Goal: Task Accomplishment & Management: Use online tool/utility

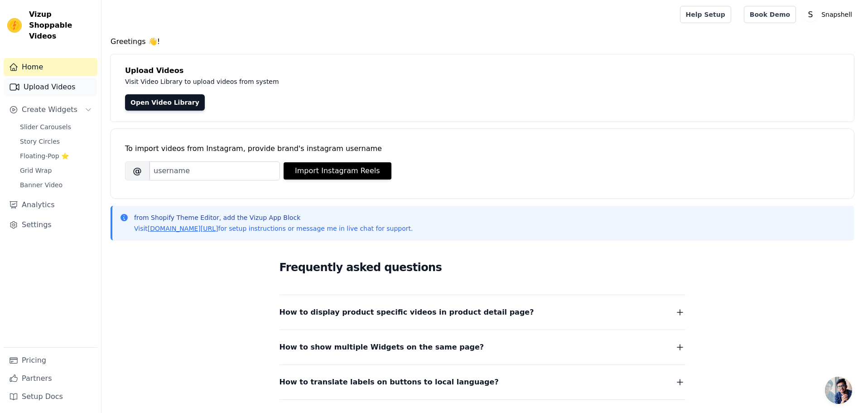
click at [52, 78] on link "Upload Videos" at bounding box center [51, 87] width 94 height 18
click at [52, 104] on span "Create Widgets" at bounding box center [50, 109] width 56 height 11
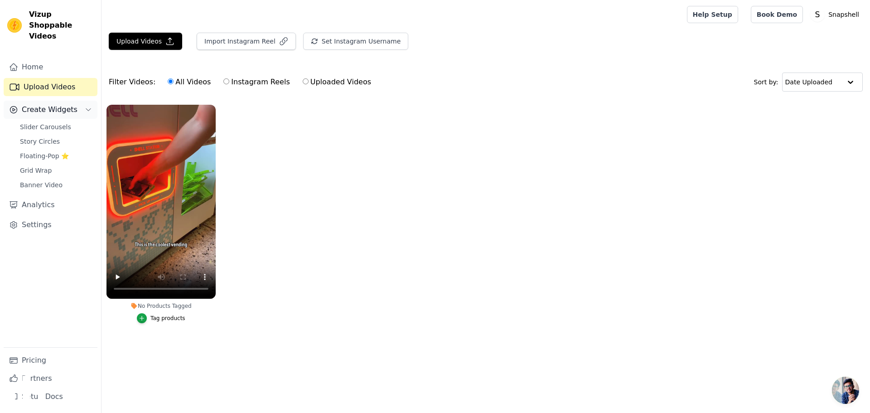
click at [40, 104] on span "Create Widgets" at bounding box center [50, 109] width 56 height 11
click at [45, 122] on span "Slider Carousels" at bounding box center [45, 126] width 51 height 9
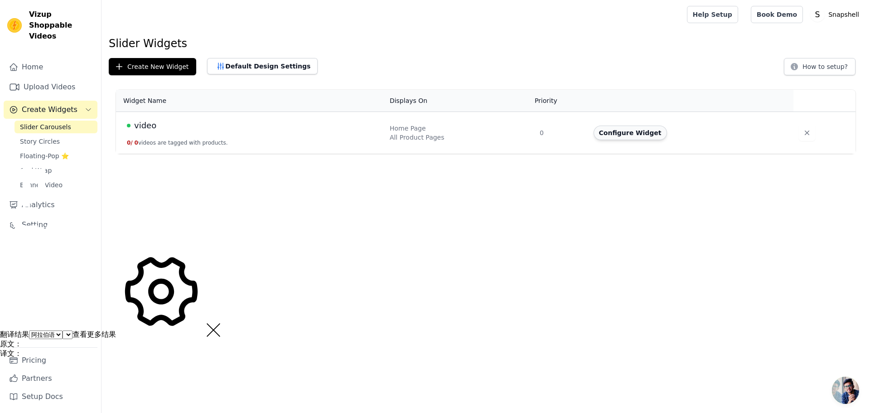
click at [632, 133] on button "Configure Widget" at bounding box center [629, 132] width 73 height 14
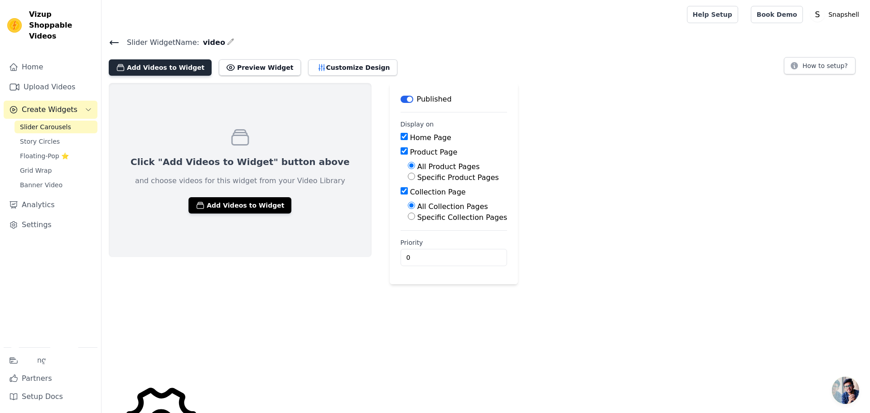
click at [172, 65] on button "Add Videos to Widget" at bounding box center [160, 67] width 103 height 16
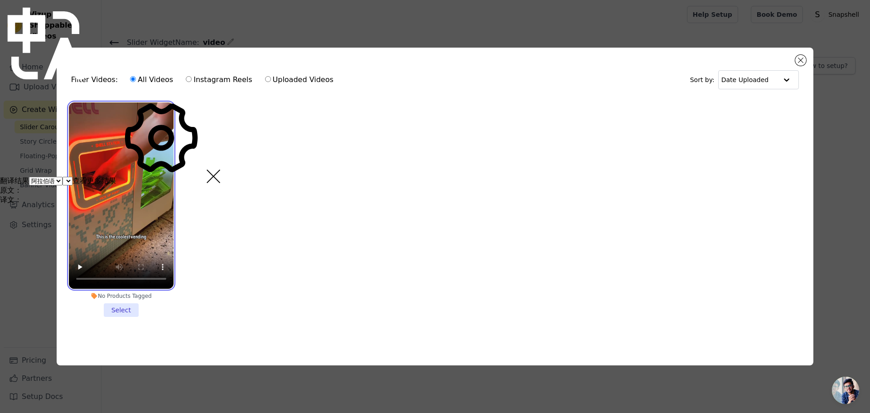
click at [134, 183] on video at bounding box center [121, 195] width 105 height 186
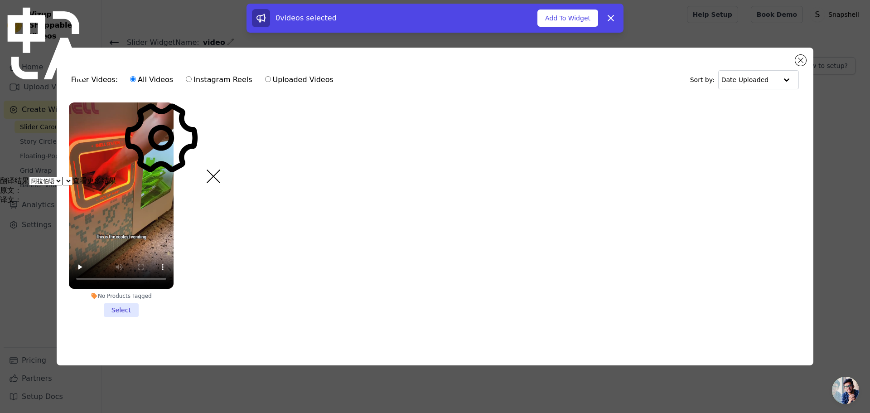
click at [119, 306] on li "No Products Tagged Select" at bounding box center [121, 209] width 105 height 214
click at [0, 0] on input "No Products Tagged Select" at bounding box center [0, 0] width 0 height 0
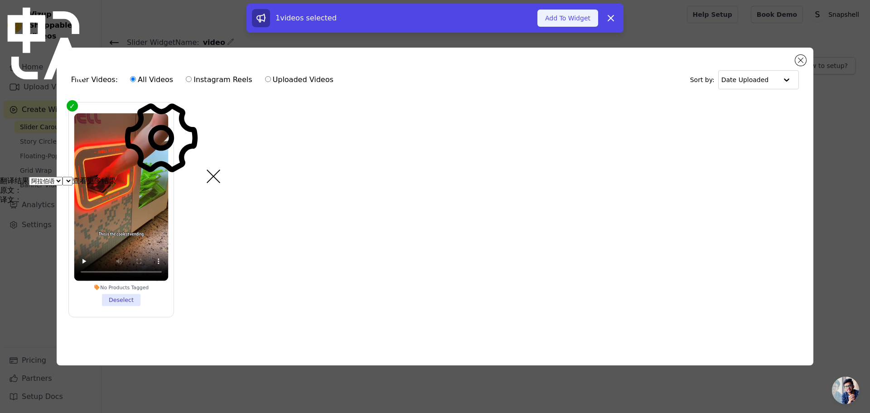
click at [568, 21] on button "Add To Widget" at bounding box center [567, 18] width 61 height 17
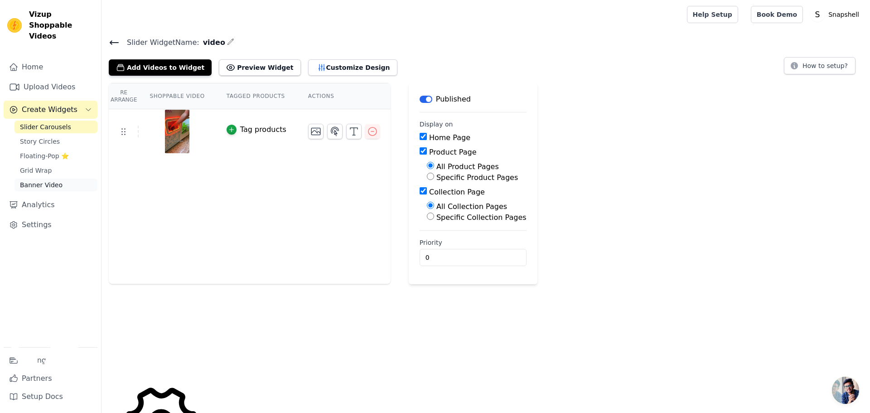
click at [53, 180] on span "Banner Video" at bounding box center [41, 184] width 43 height 9
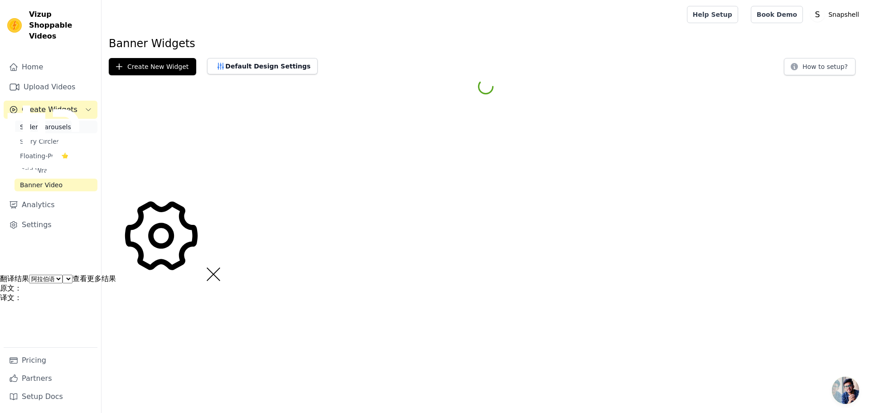
click at [44, 122] on span "Slider Carousels" at bounding box center [45, 126] width 51 height 9
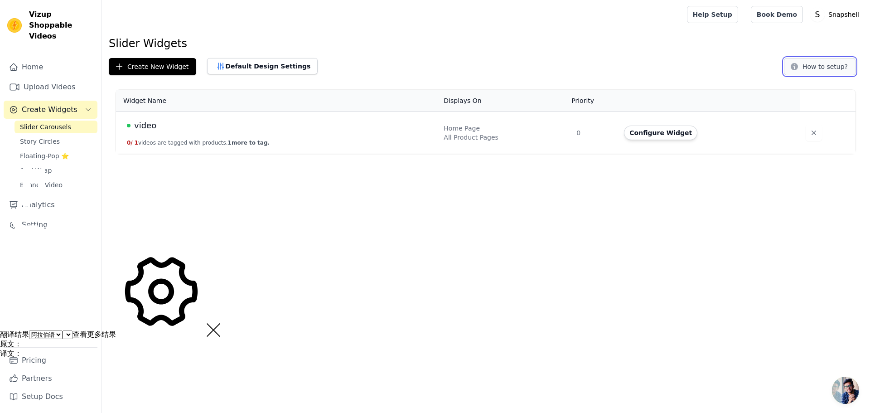
click at [832, 64] on button "How to setup?" at bounding box center [819, 66] width 72 height 17
click at [29, 218] on link "Settings" at bounding box center [51, 225] width 94 height 18
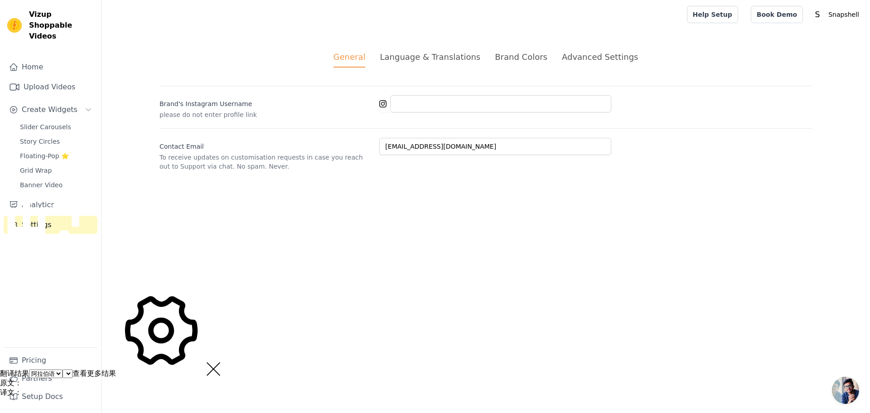
click at [326, 213] on html "Vizup Shoppable Videos Home Upload Videos Create Widgets Slider Carousels Story…" at bounding box center [435, 198] width 870 height 397
click at [404, 60] on div "Language & Translations" at bounding box center [430, 57] width 101 height 12
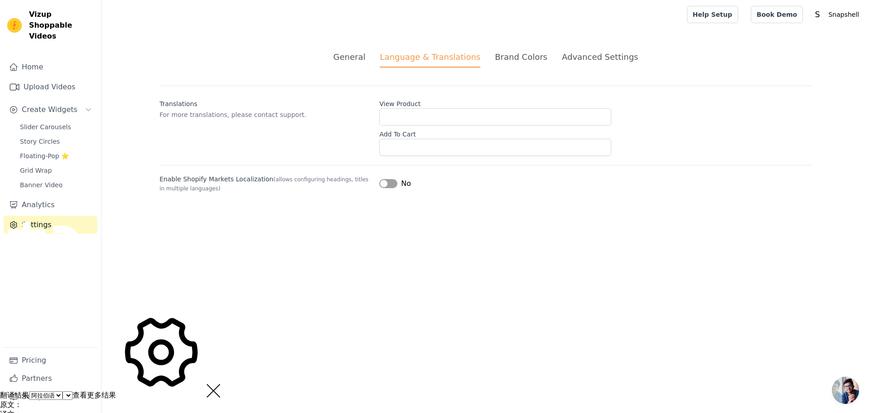
click at [514, 63] on li "Brand Colors" at bounding box center [521, 59] width 53 height 17
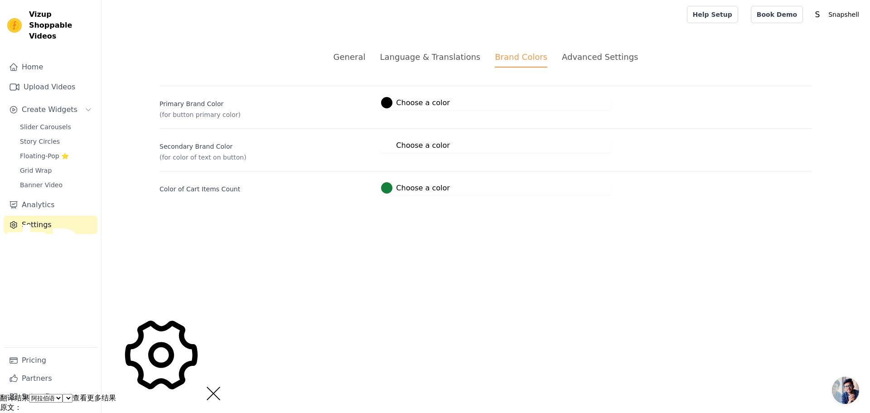
click at [597, 62] on div "Advanced Settings" at bounding box center [600, 57] width 76 height 12
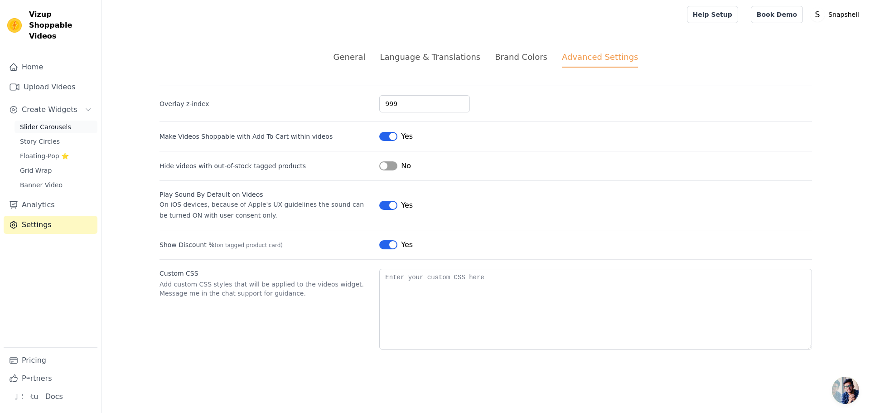
click at [43, 122] on span "Slider Carousels" at bounding box center [45, 126] width 51 height 9
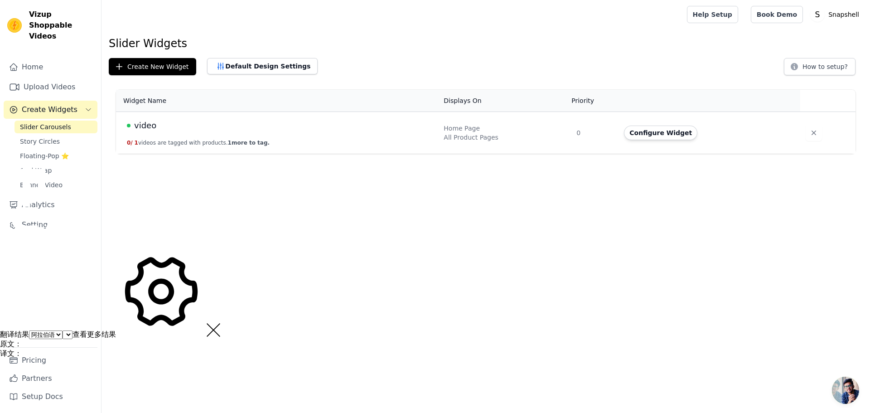
click at [249, 127] on div "video" at bounding box center [280, 125] width 306 height 13
click at [145, 126] on span "video" at bounding box center [145, 125] width 22 height 13
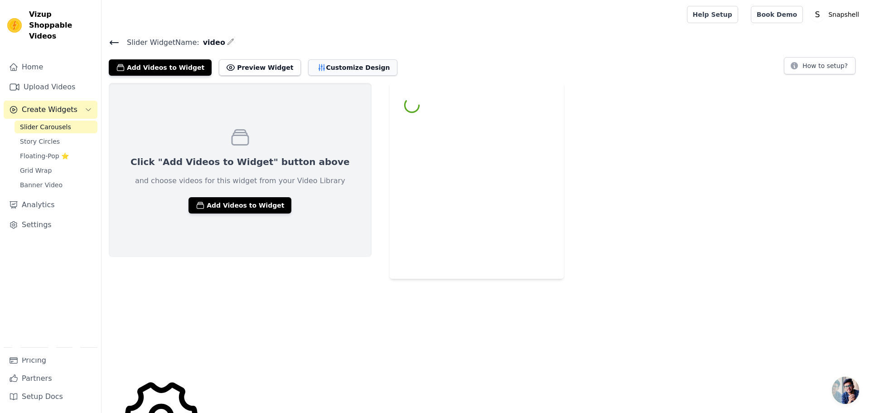
click at [326, 66] on button "Customize Design" at bounding box center [352, 67] width 89 height 16
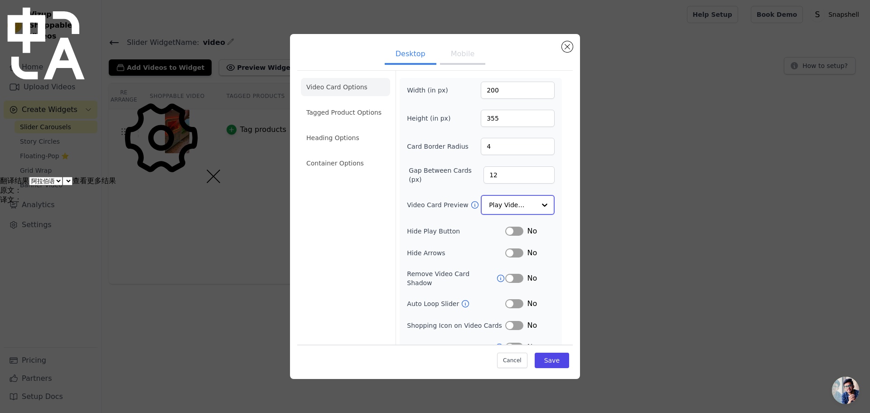
click at [535, 206] on div at bounding box center [544, 205] width 18 height 18
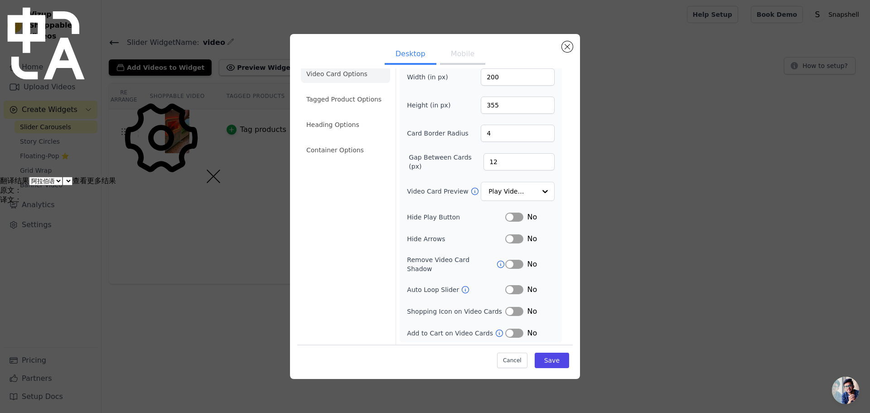
scroll to position [14, 0]
click at [527, 190] on input "Video Card Preview" at bounding box center [512, 190] width 47 height 18
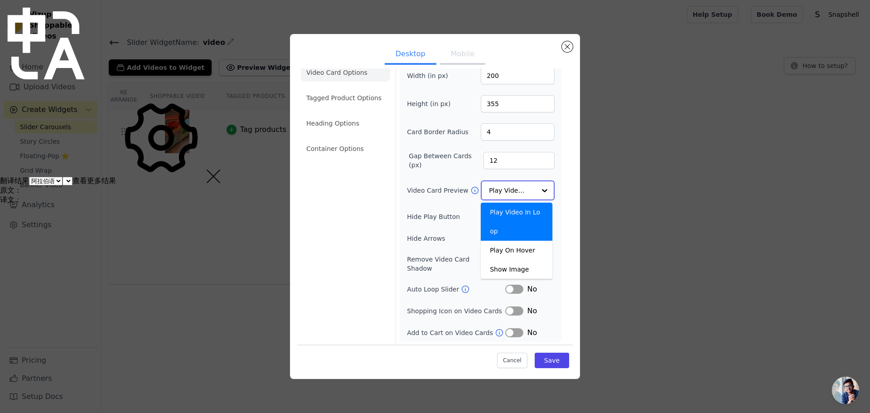
click at [527, 190] on input "Video Card Preview" at bounding box center [512, 190] width 47 height 18
click at [535, 192] on div at bounding box center [544, 190] width 18 height 18
click at [521, 253] on div "Play On Hover" at bounding box center [517, 249] width 72 height 19
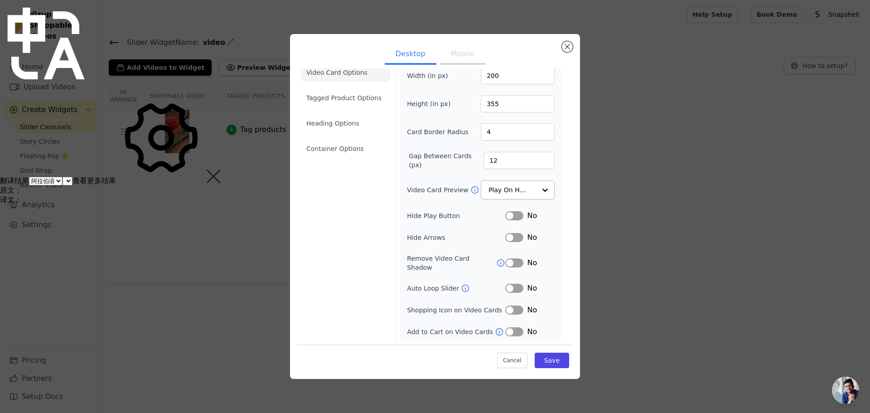
click at [511, 216] on button "Label" at bounding box center [514, 215] width 18 height 9
click at [538, 362] on button "Save" at bounding box center [551, 359] width 34 height 15
click at [460, 55] on button "Mobile" at bounding box center [462, 55] width 45 height 20
click at [427, 52] on button "Desktop" at bounding box center [411, 55] width 52 height 20
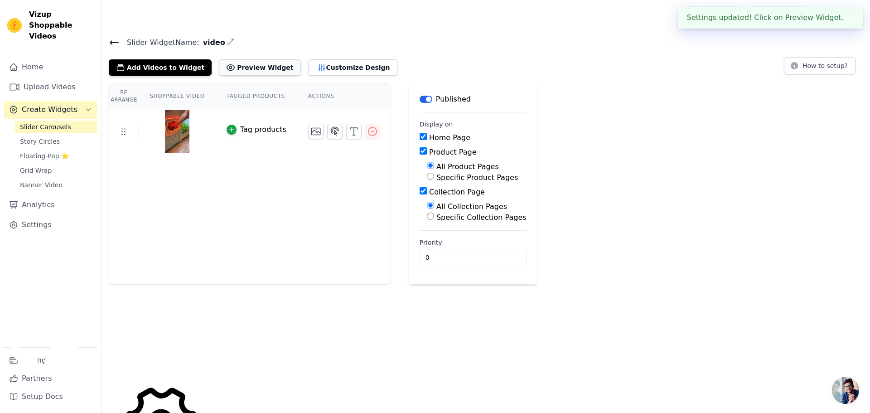
click at [270, 66] on button "Preview Widget" at bounding box center [260, 67] width 82 height 16
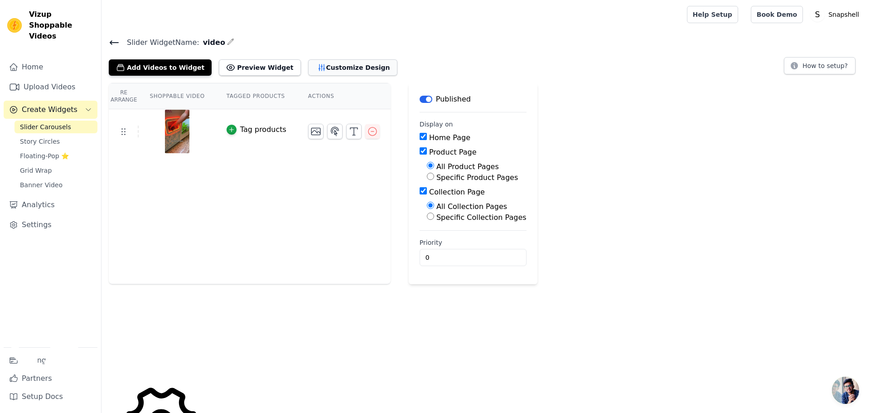
click at [337, 67] on button "Customize Design" at bounding box center [352, 67] width 89 height 16
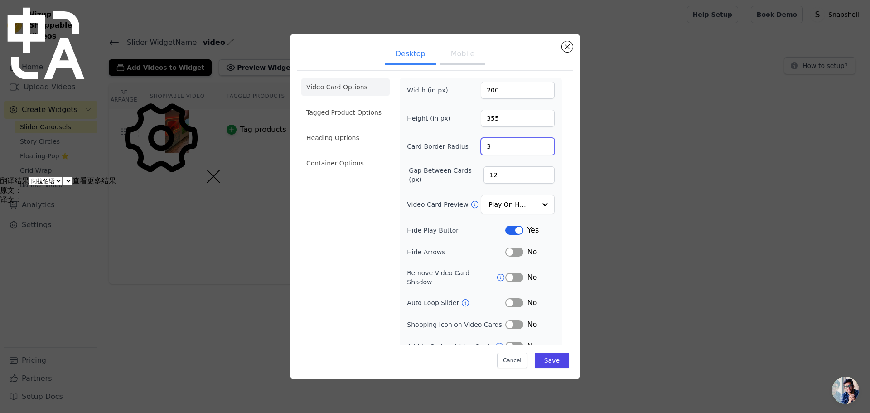
drag, startPoint x: 535, startPoint y: 149, endPoint x: 540, endPoint y: 149, distance: 5.4
click at [538, 149] on input "3" at bounding box center [518, 146] width 74 height 17
click at [540, 149] on input "2" at bounding box center [518, 146] width 74 height 17
click at [538, 149] on input "1" at bounding box center [518, 146] width 74 height 17
drag, startPoint x: 395, startPoint y: 131, endPoint x: 464, endPoint y: 159, distance: 74.3
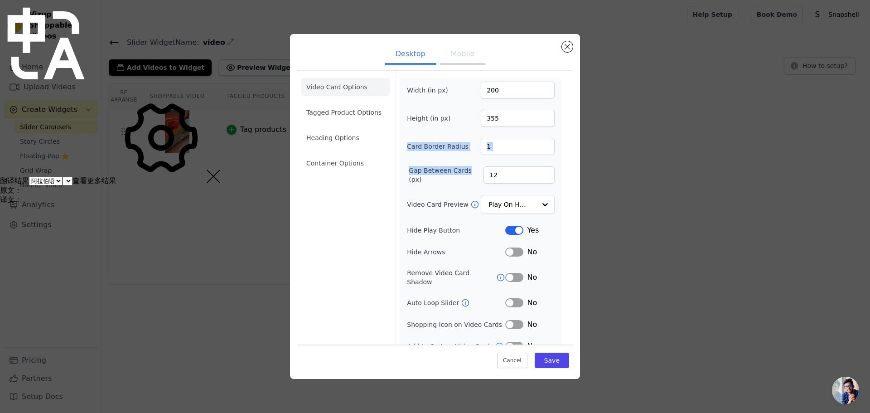
click at [464, 159] on form "Width (in px) 200 Height (in px) 355 Card Border Radius 1 Gap Between Cards (px…" at bounding box center [480, 215] width 170 height 288
click at [465, 159] on div "Width (in px) 200 Height (in px) 355 Card Border Radius 1 Gap Between Cards (px…" at bounding box center [481, 217] width 148 height 270
click at [539, 142] on input "2" at bounding box center [518, 146] width 74 height 17
click at [539, 142] on input "3" at bounding box center [518, 146] width 74 height 17
type input "4"
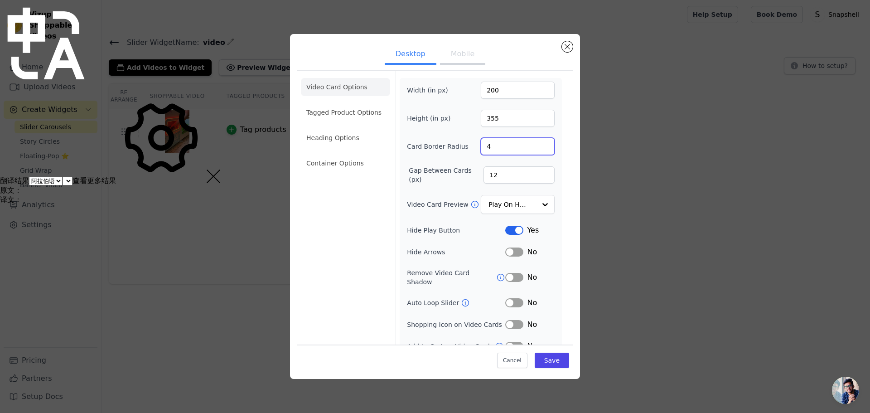
click at [539, 142] on input "4" at bounding box center [518, 146] width 74 height 17
click at [559, 172] on div "Video Card Options Tagged Product Options Heading Options Container Options Wid…" at bounding box center [434, 214] width 275 height 288
drag, startPoint x: 484, startPoint y: 89, endPoint x: 474, endPoint y: 90, distance: 10.0
click at [474, 90] on div "Width (in px) 200" at bounding box center [481, 90] width 148 height 17
click at [489, 90] on input "300" at bounding box center [518, 90] width 74 height 17
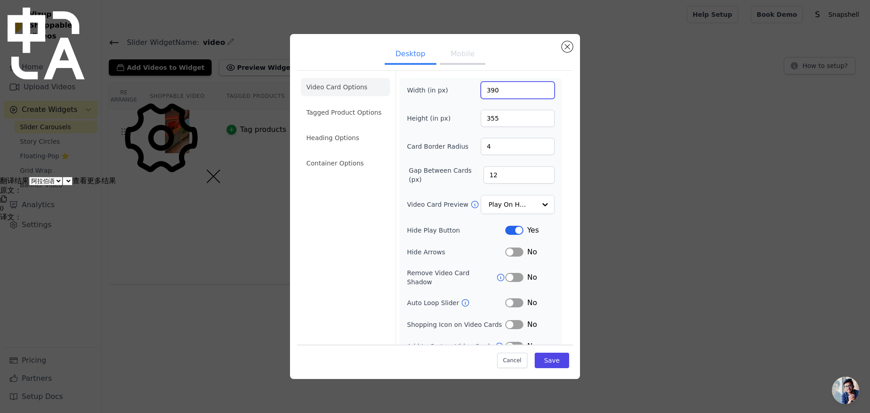
type input "390"
drag, startPoint x: 493, startPoint y: 117, endPoint x: 472, endPoint y: 117, distance: 20.4
click at [472, 117] on div "Height (in px) 355" at bounding box center [481, 118] width 148 height 17
type input "700"
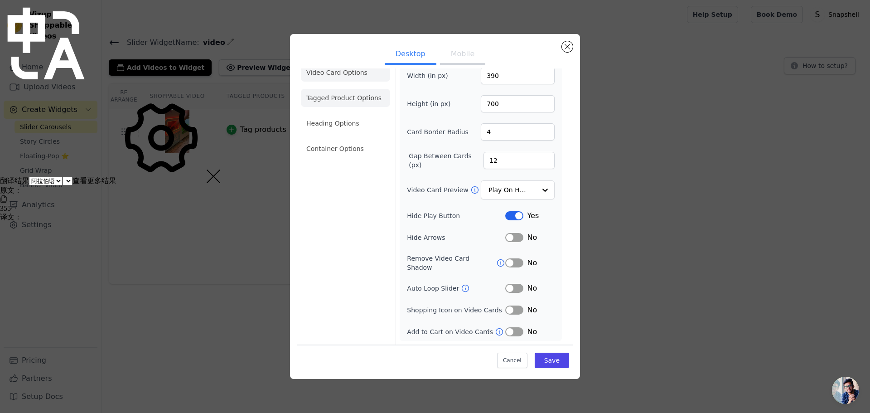
click at [355, 139] on li "Tagged Product Options" at bounding box center [345, 148] width 89 height 18
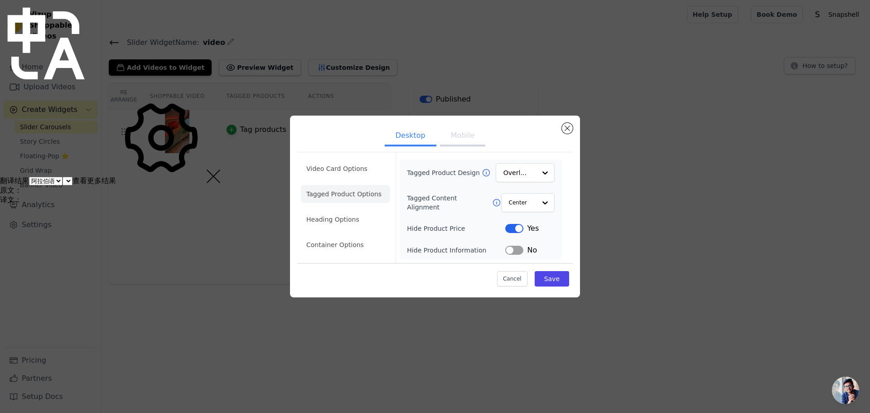
scroll to position [0, 0]
click at [336, 245] on li "Container Options" at bounding box center [345, 245] width 89 height 18
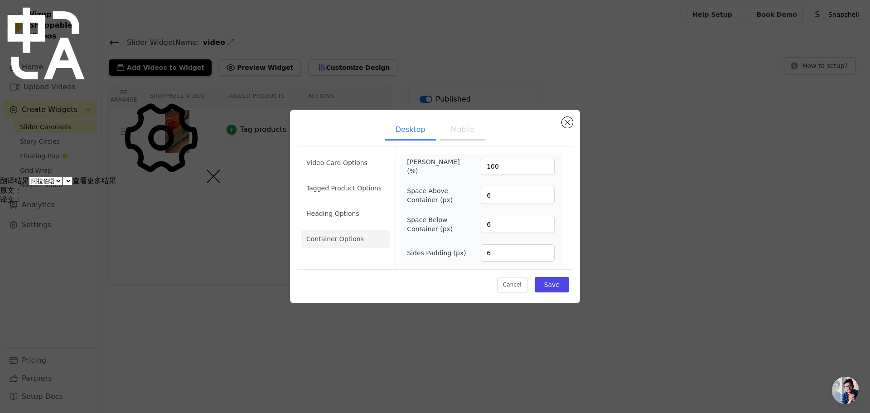
click at [463, 127] on button "Mobile" at bounding box center [462, 130] width 45 height 20
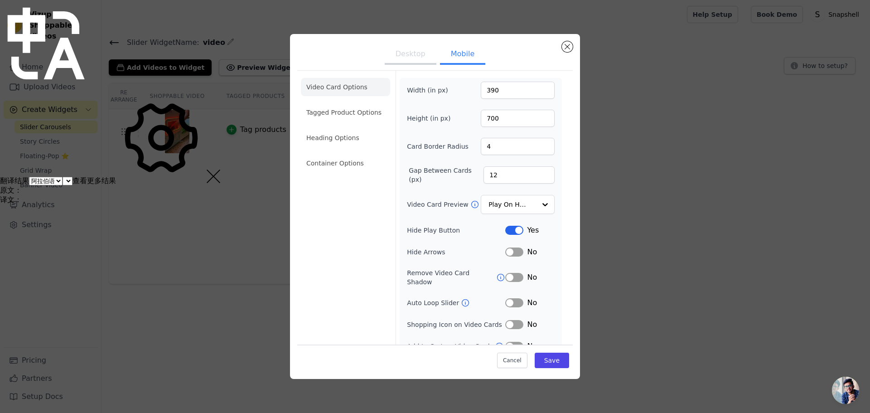
click at [416, 54] on button "Desktop" at bounding box center [411, 55] width 52 height 20
click at [448, 53] on button "Mobile" at bounding box center [462, 55] width 45 height 20
click at [537, 93] on input "389" at bounding box center [518, 90] width 74 height 17
click at [537, 93] on input "388" at bounding box center [518, 90] width 74 height 17
click at [537, 93] on input "387" at bounding box center [518, 90] width 74 height 17
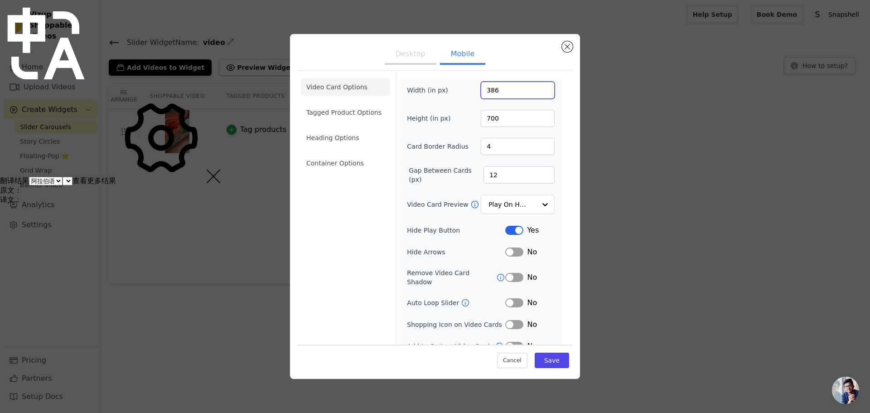
click at [537, 93] on input "386" at bounding box center [518, 90] width 74 height 17
type input "385"
click at [537, 93] on input "385" at bounding box center [518, 90] width 74 height 17
click at [408, 50] on button "Desktop" at bounding box center [411, 55] width 52 height 20
click at [451, 54] on button "Mobile" at bounding box center [462, 55] width 45 height 20
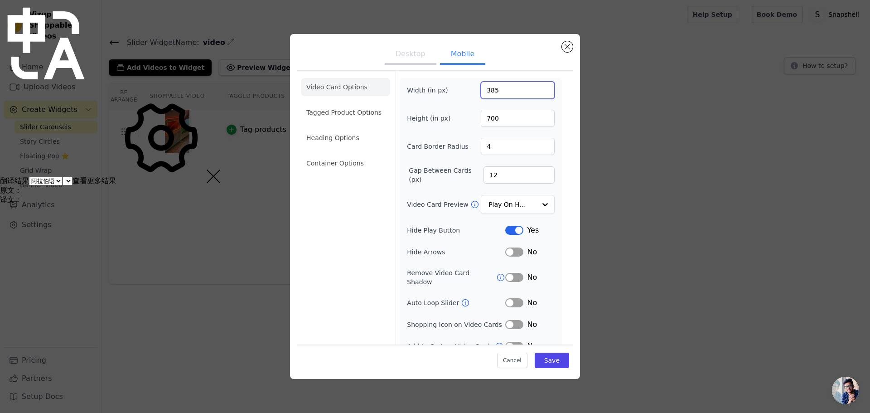
drag, startPoint x: 485, startPoint y: 90, endPoint x: 498, endPoint y: 89, distance: 12.2
click at [498, 89] on input "385" at bounding box center [518, 90] width 74 height 17
type input "300"
click at [408, 57] on button "Desktop" at bounding box center [411, 55] width 52 height 20
click at [462, 57] on button "Mobile" at bounding box center [462, 55] width 45 height 20
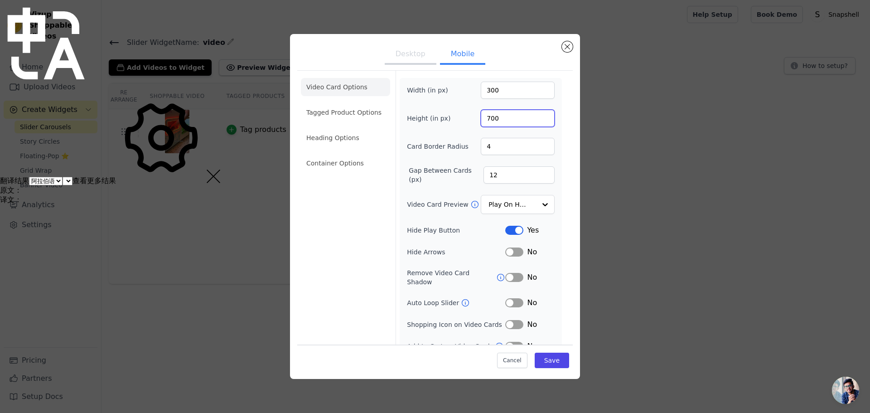
drag, startPoint x: 489, startPoint y: 117, endPoint x: 478, endPoint y: 117, distance: 10.9
click at [481, 117] on input "700" at bounding box center [518, 118] width 74 height 17
type input "650"
click at [544, 359] on button "Save" at bounding box center [551, 359] width 34 height 15
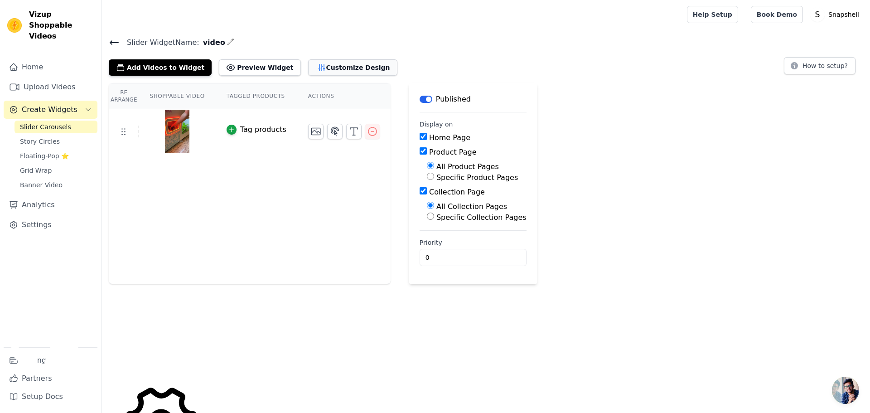
click at [340, 67] on button "Customize Design" at bounding box center [352, 67] width 89 height 16
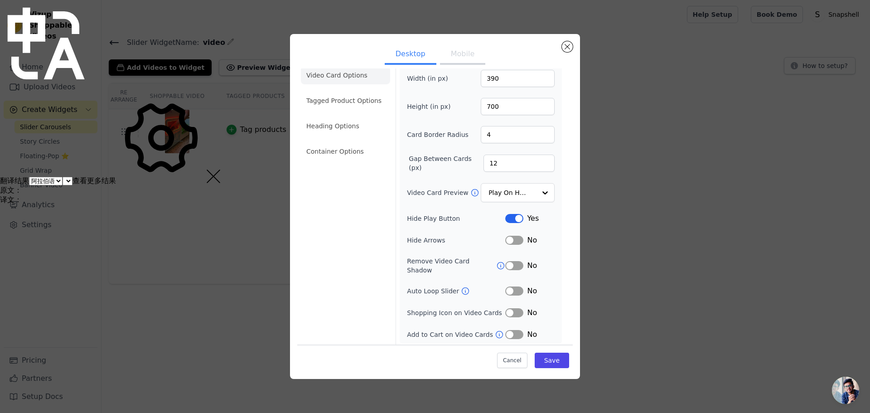
scroll to position [14, 0]
click at [330, 139] on li "Tagged Product Options" at bounding box center [345, 148] width 89 height 18
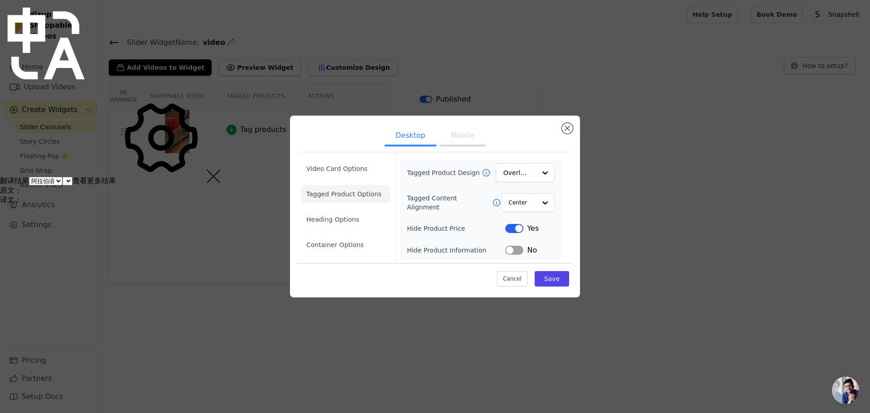
scroll to position [0, 0]
click at [343, 217] on li "Heading Options" at bounding box center [345, 219] width 89 height 18
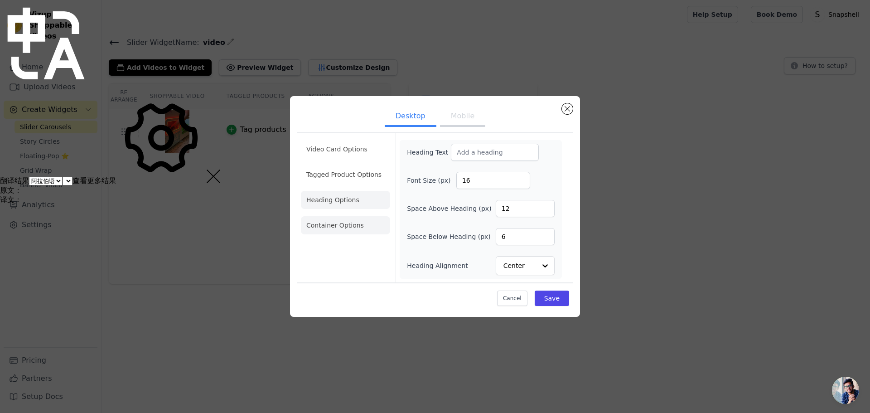
click at [351, 227] on li "Container Options" at bounding box center [345, 225] width 89 height 18
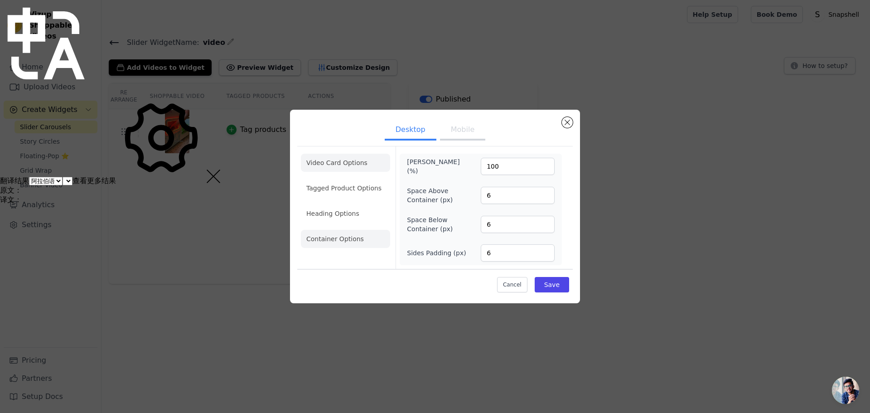
click at [346, 179] on li "Video Card Options" at bounding box center [345, 188] width 89 height 18
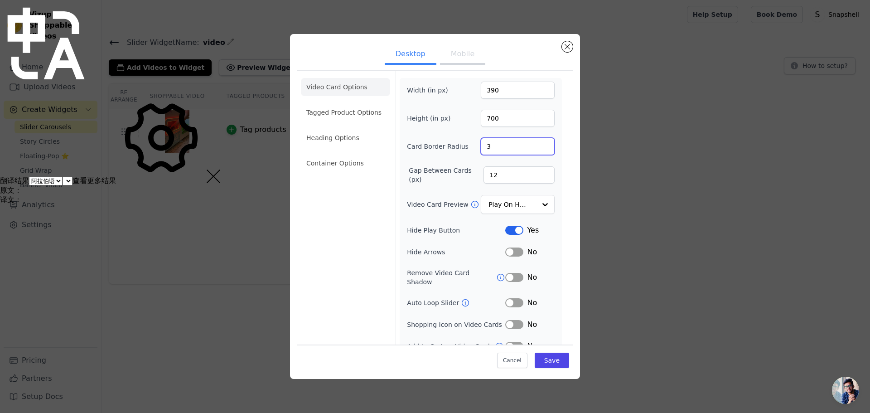
click at [538, 149] on input "3" at bounding box center [518, 146] width 74 height 17
type input "2"
click at [538, 149] on input "2" at bounding box center [518, 146] width 74 height 17
click at [537, 361] on button "Save" at bounding box center [551, 359] width 34 height 15
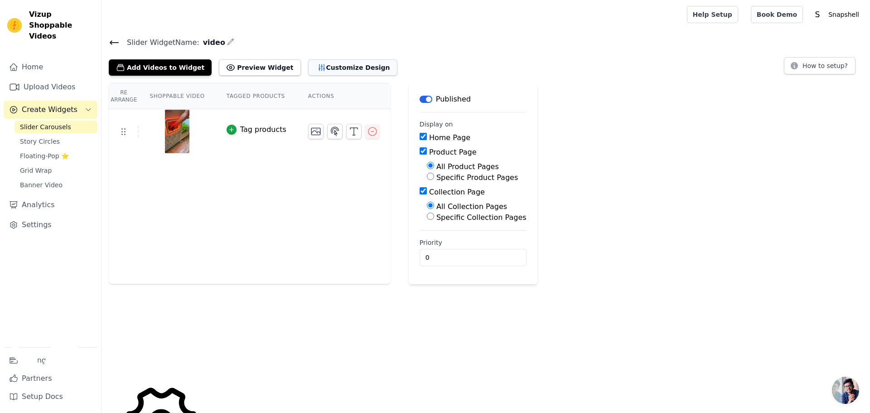
click at [334, 68] on button "Customize Design" at bounding box center [352, 67] width 89 height 16
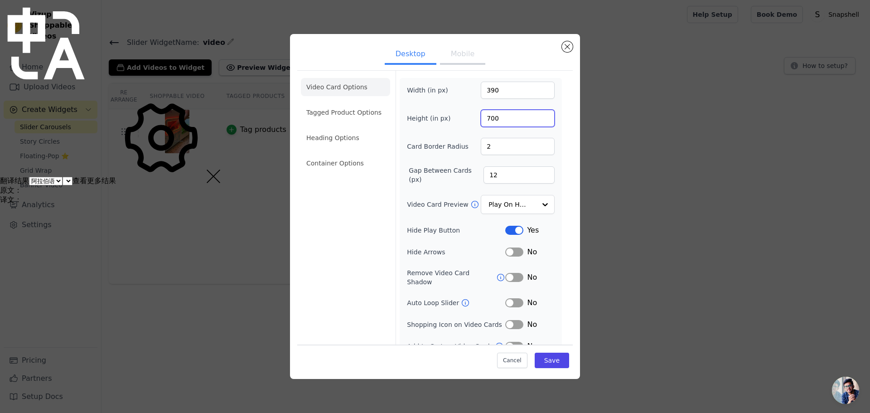
click at [487, 116] on input "700" at bounding box center [518, 118] width 74 height 17
click at [457, 54] on button "Mobile" at bounding box center [462, 55] width 45 height 20
click at [419, 53] on button "Desktop" at bounding box center [411, 55] width 52 height 20
drag, startPoint x: 485, startPoint y: 114, endPoint x: 480, endPoint y: 115, distance: 5.6
click at [481, 115] on input "700" at bounding box center [518, 118] width 74 height 17
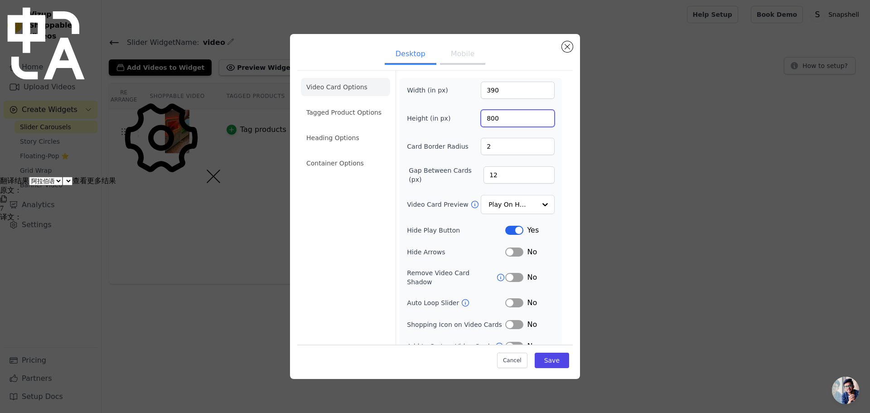
type input "800"
click at [339, 168] on li "Container Options" at bounding box center [345, 163] width 89 height 18
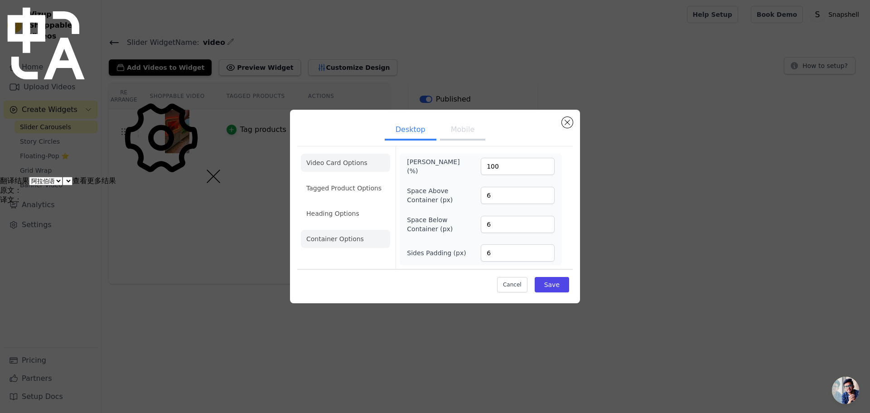
click at [354, 179] on li "Video Card Options" at bounding box center [345, 188] width 89 height 18
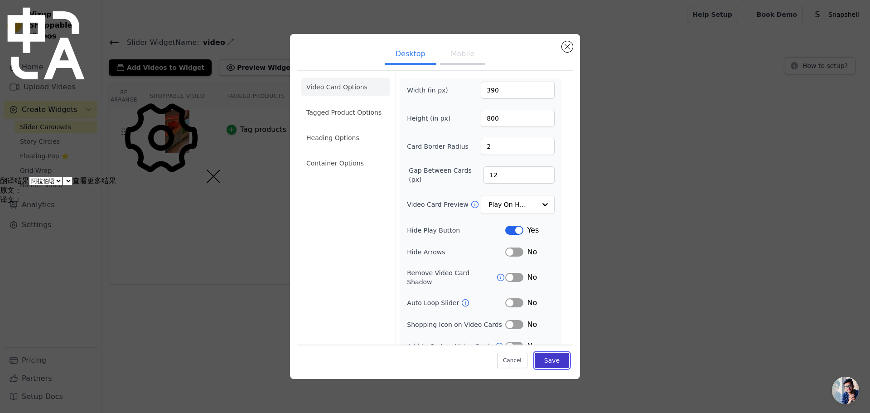
click at [547, 362] on button "Save" at bounding box center [551, 359] width 34 height 15
